Goal: Information Seeking & Learning: Check status

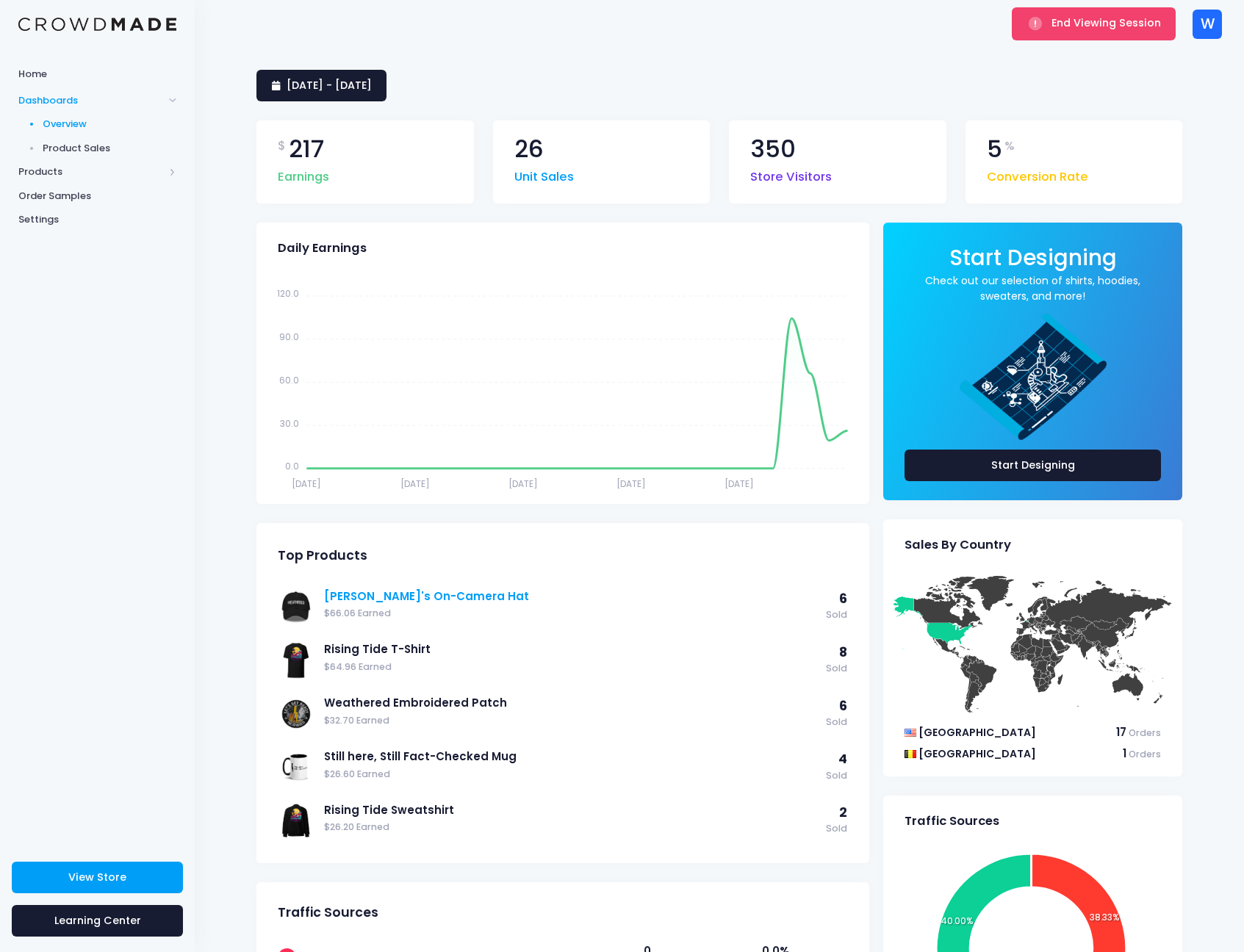
click at [434, 600] on link "[PERSON_NAME]'s On-Camera Hat" at bounding box center [571, 596] width 495 height 16
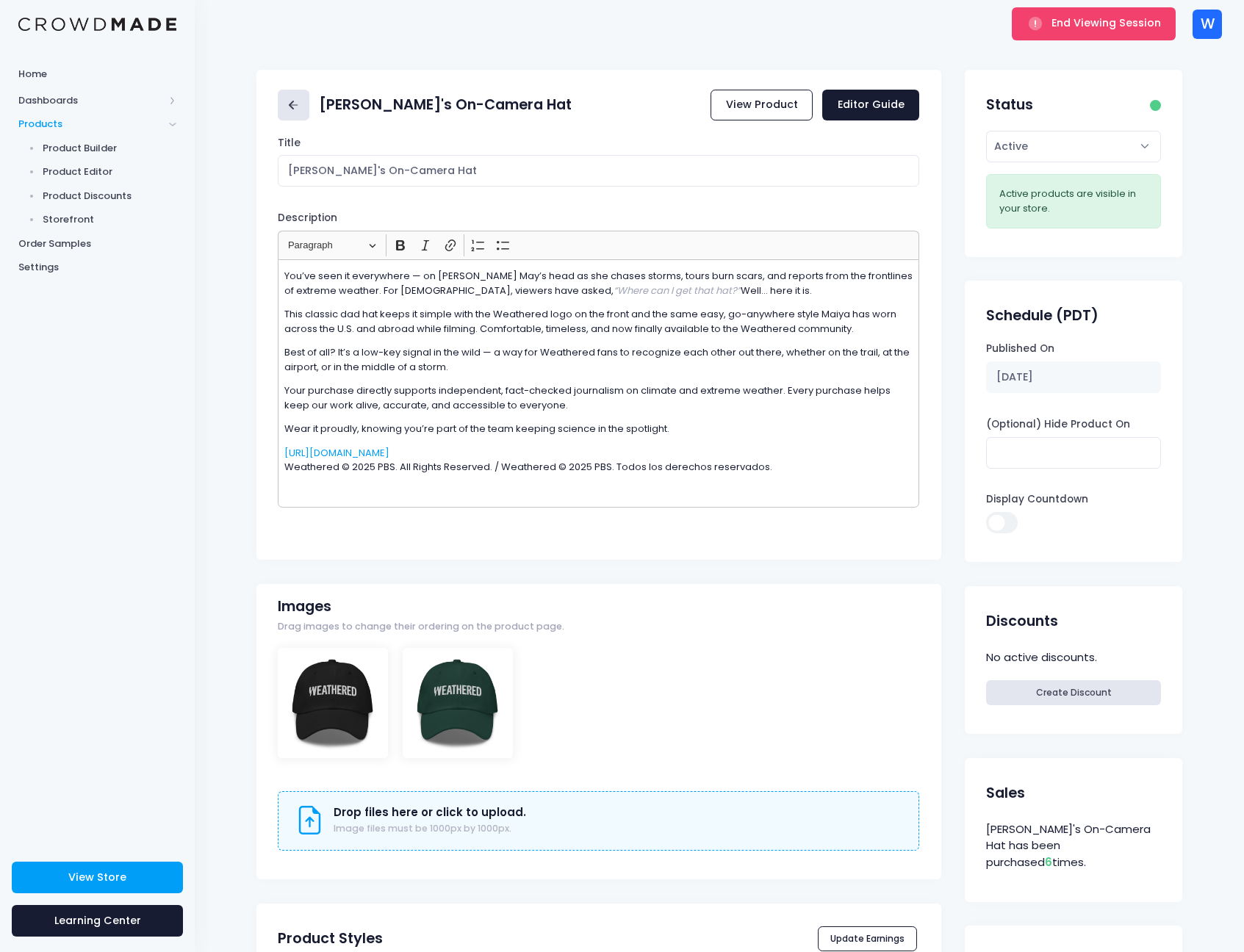
click at [301, 93] on link at bounding box center [293, 105] width 32 height 32
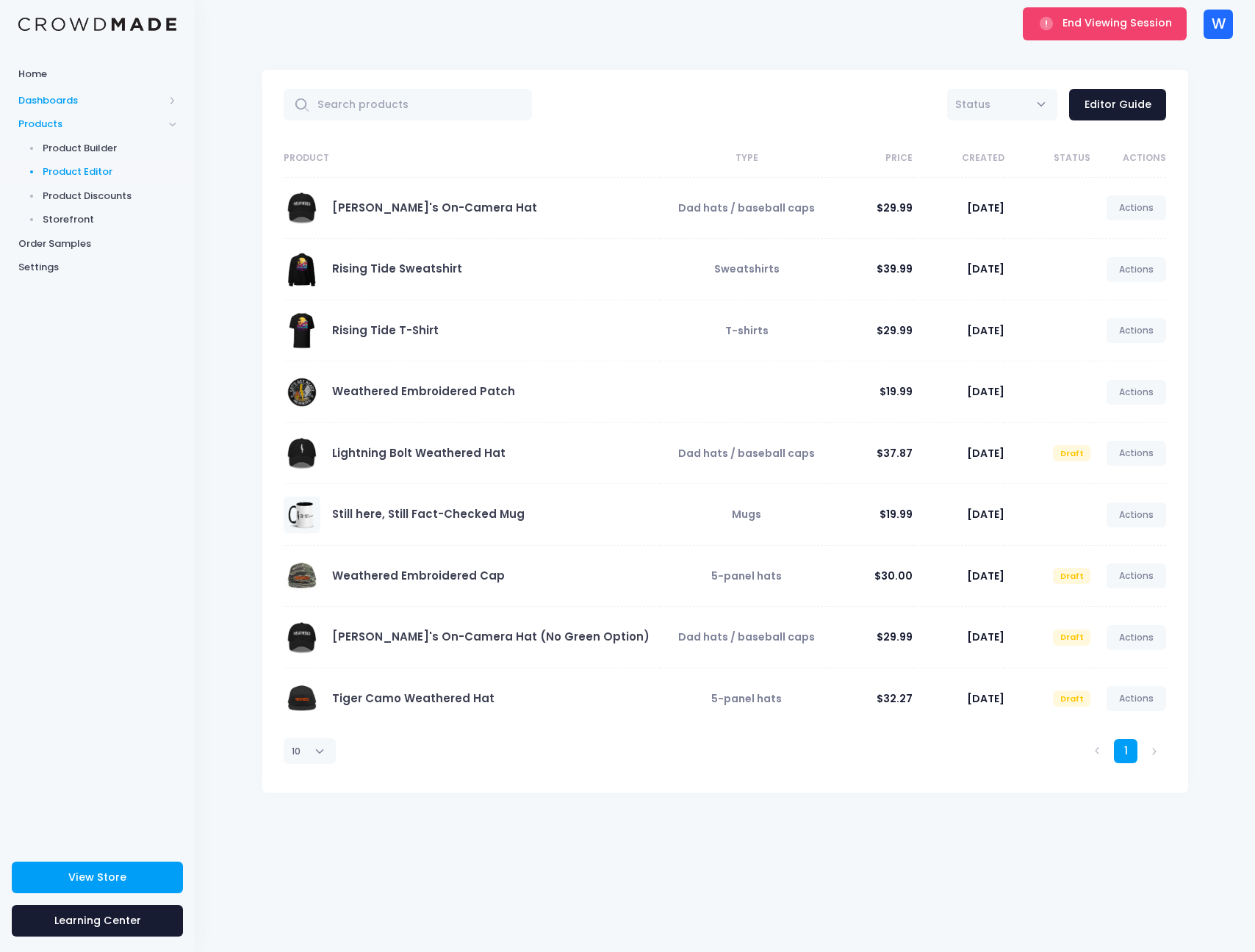
click at [67, 99] on span "Dashboards" at bounding box center [91, 101] width 146 height 15
click at [79, 143] on span "Product Sales" at bounding box center [109, 149] width 134 height 15
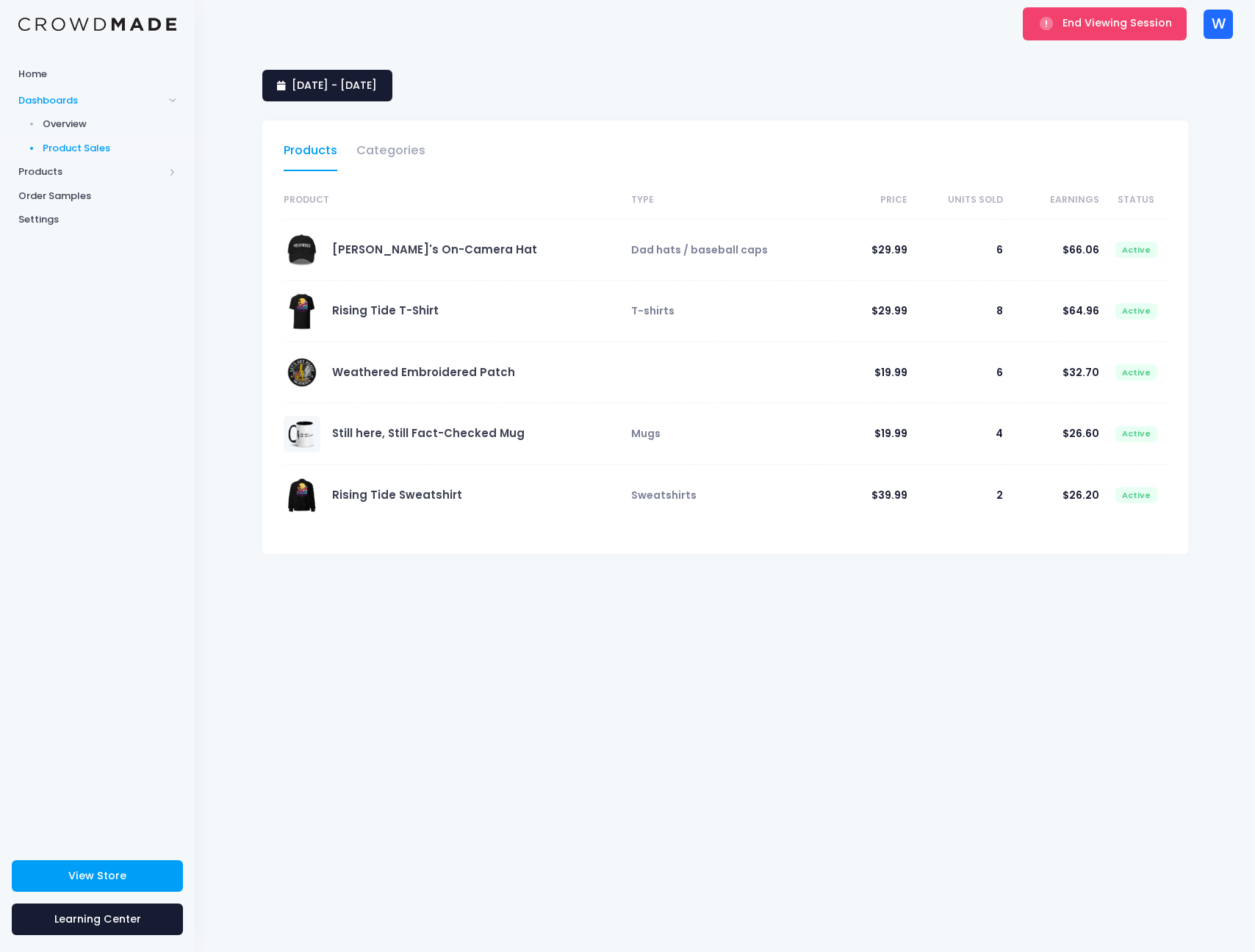
select select "25"
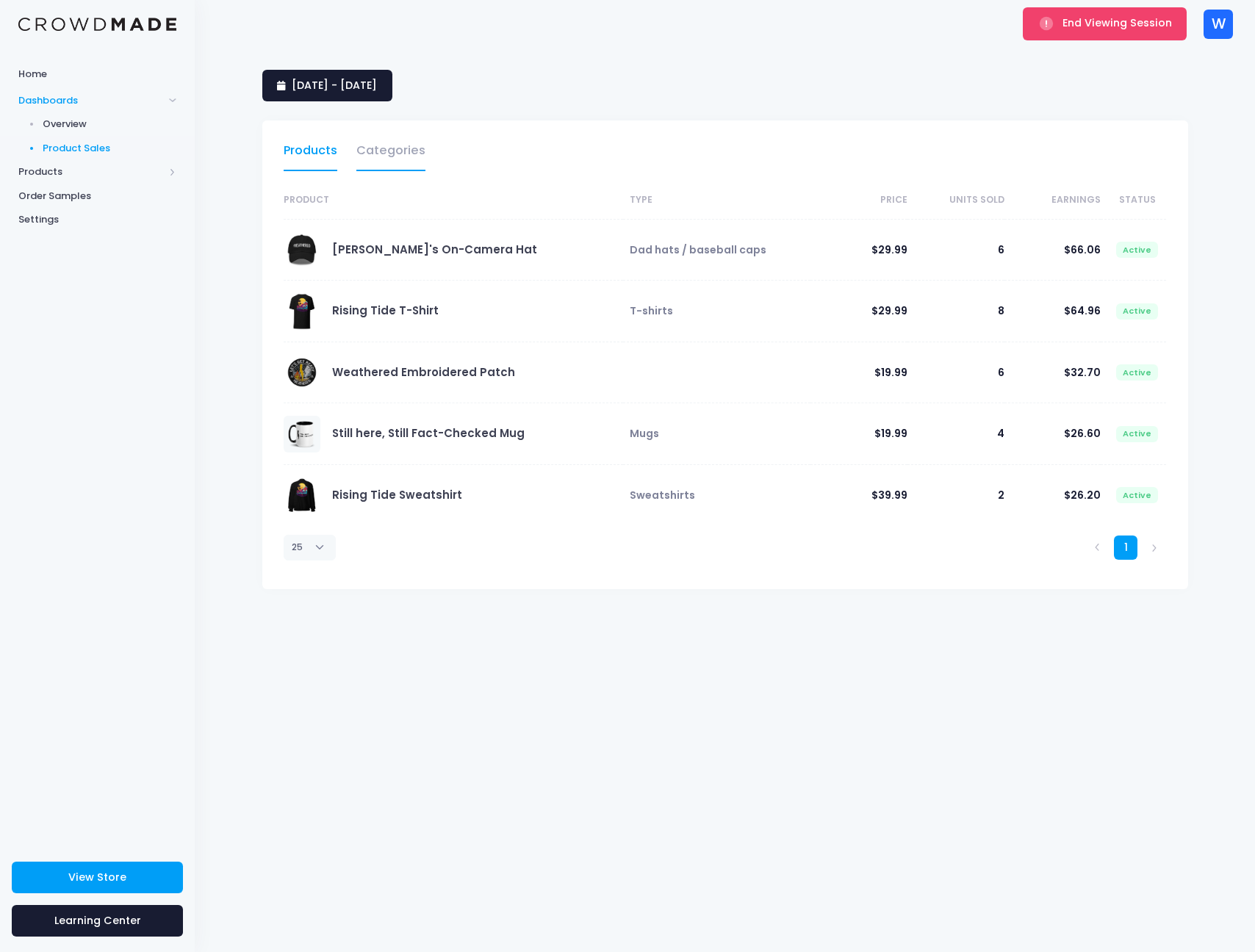
click at [403, 155] on link "Categories" at bounding box center [391, 154] width 69 height 34
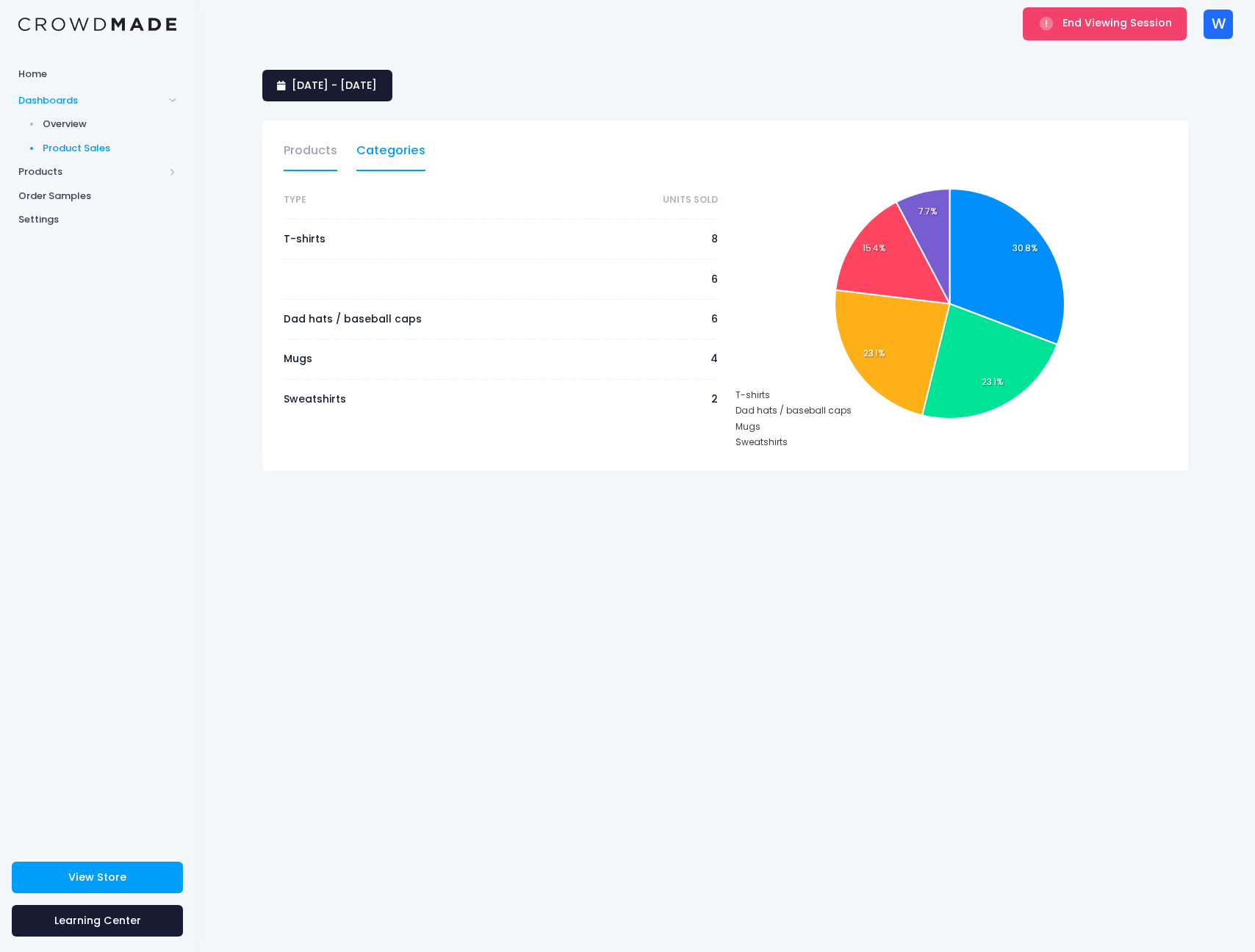
click at [311, 143] on link "Products" at bounding box center [310, 154] width 53 height 34
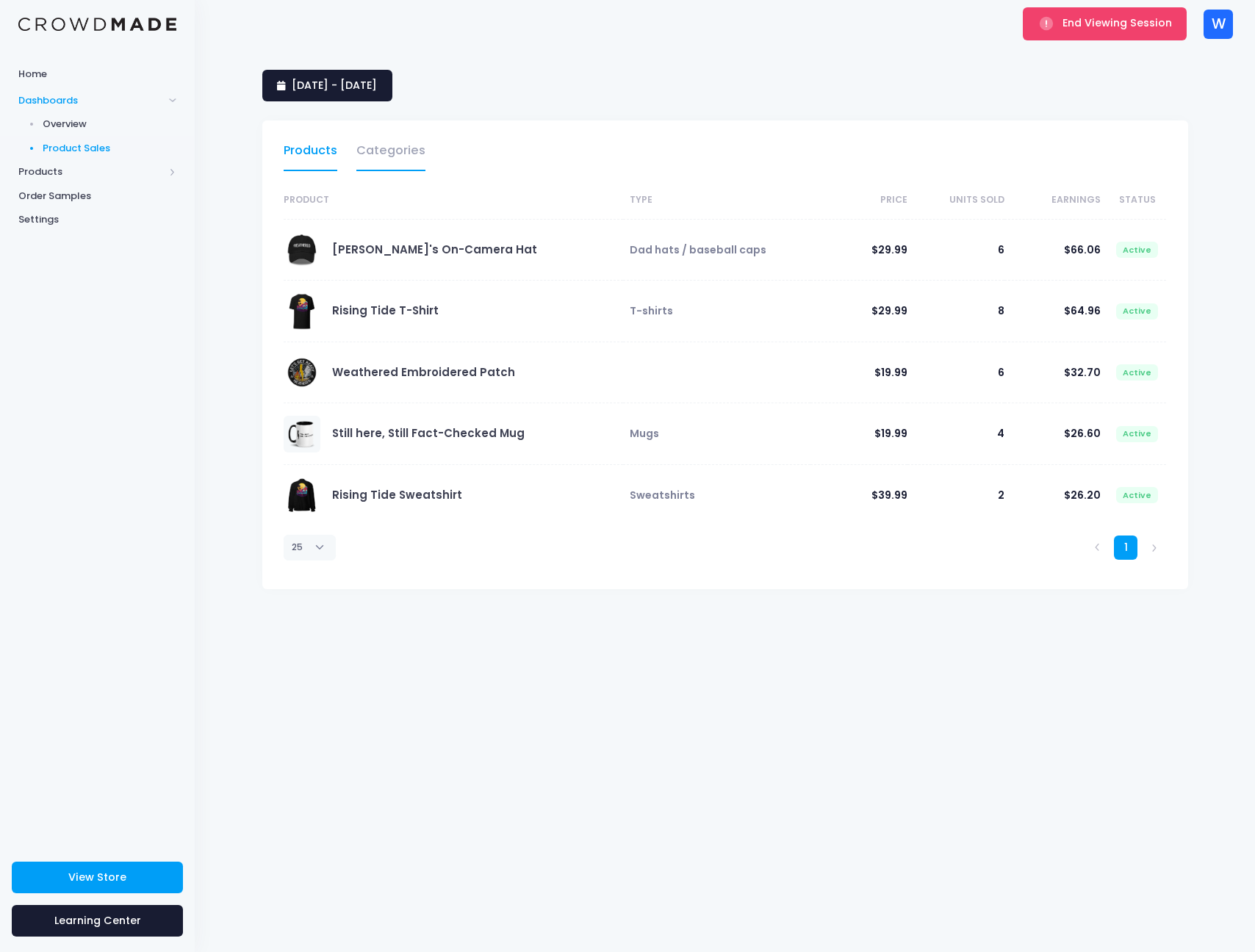
click at [414, 165] on link "Categories" at bounding box center [391, 154] width 69 height 34
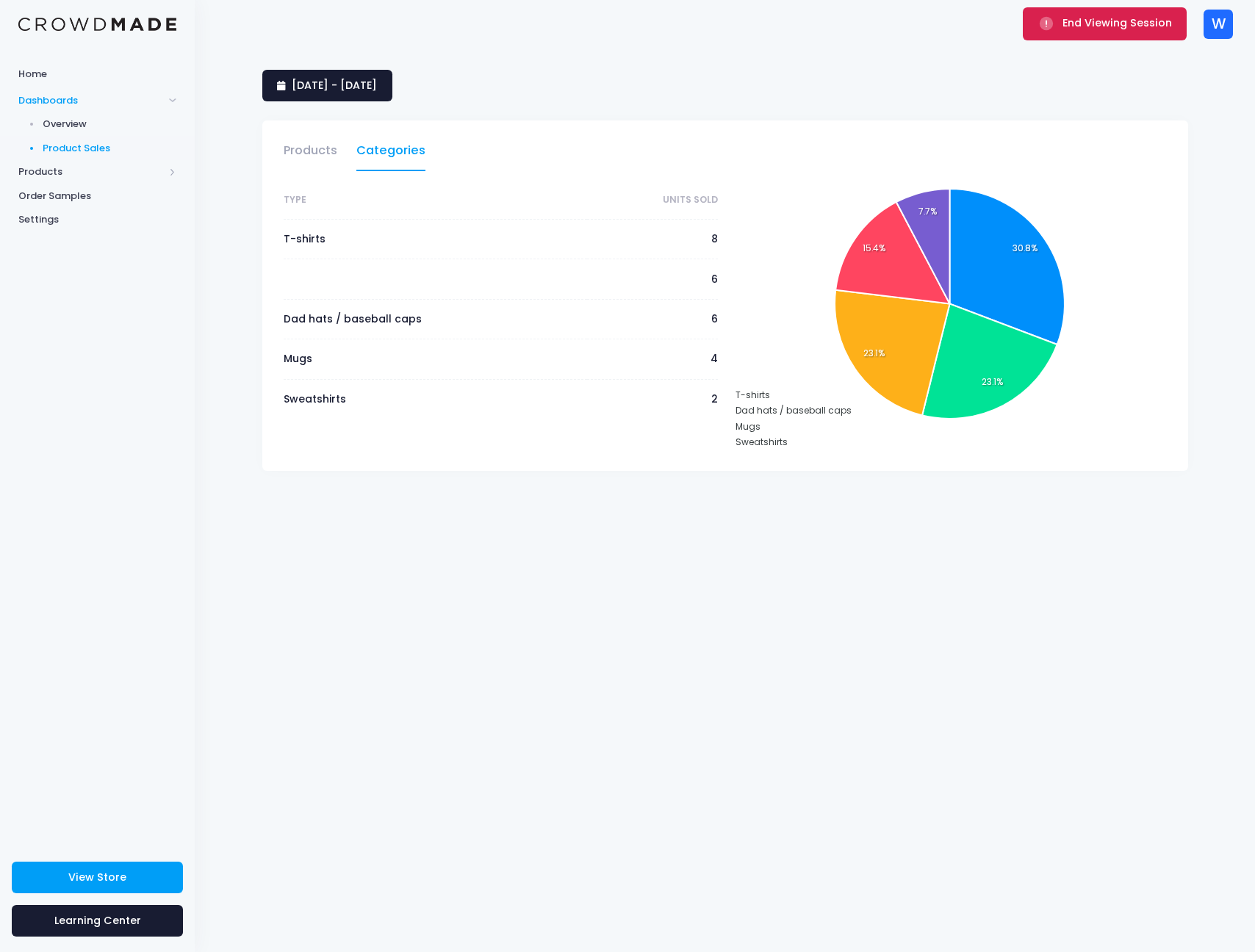
click at [1085, 36] on button "End Viewing Session" at bounding box center [1104, 24] width 164 height 33
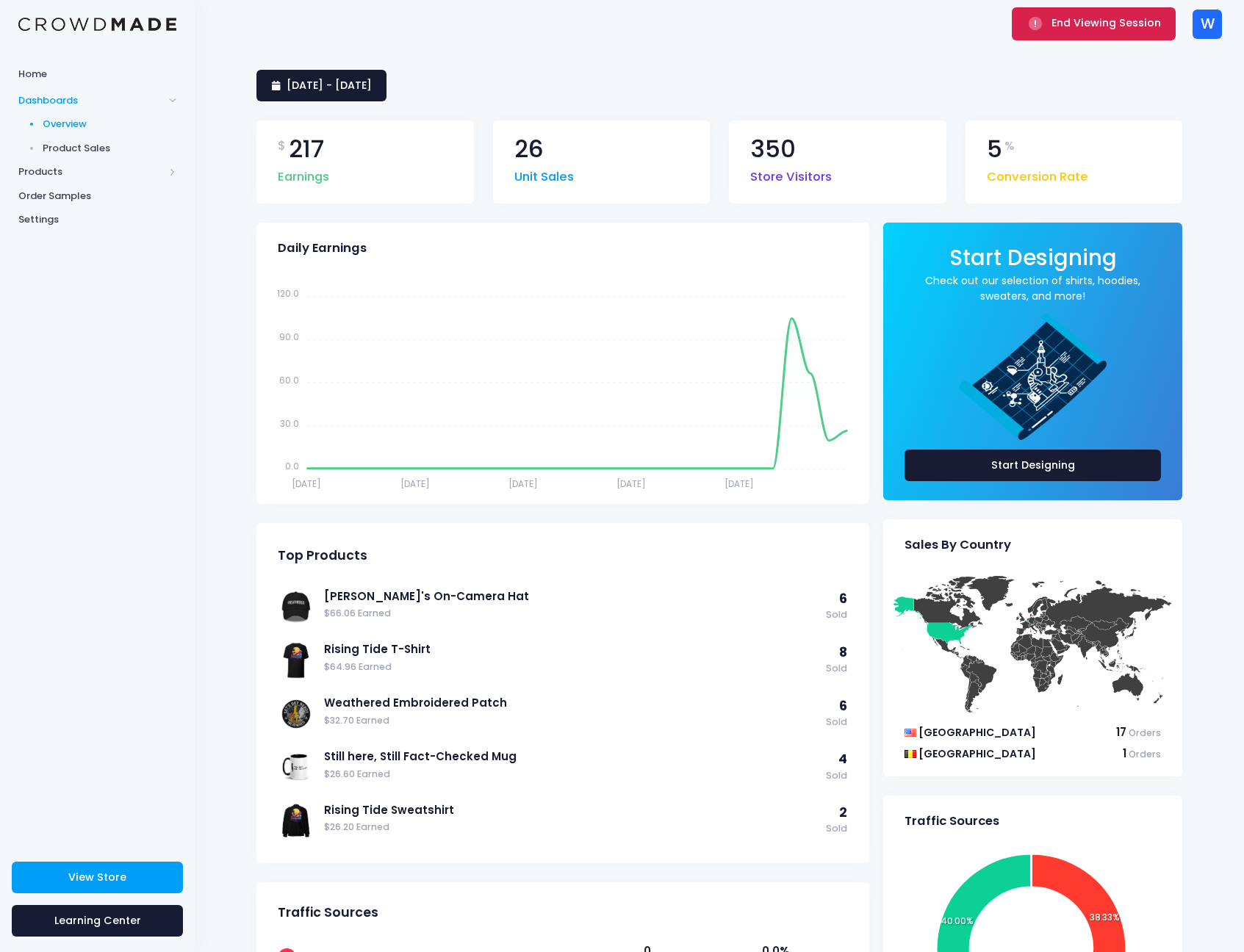
click at [1079, 18] on span "End Viewing Session" at bounding box center [1106, 23] width 109 height 15
